Goal: Task Accomplishment & Management: Manage account settings

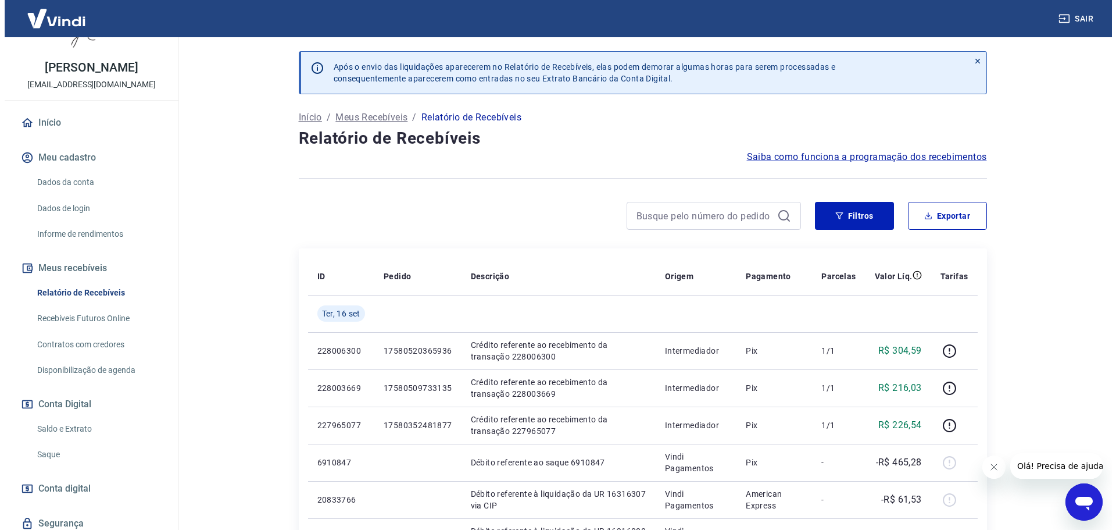
scroll to position [77, 0]
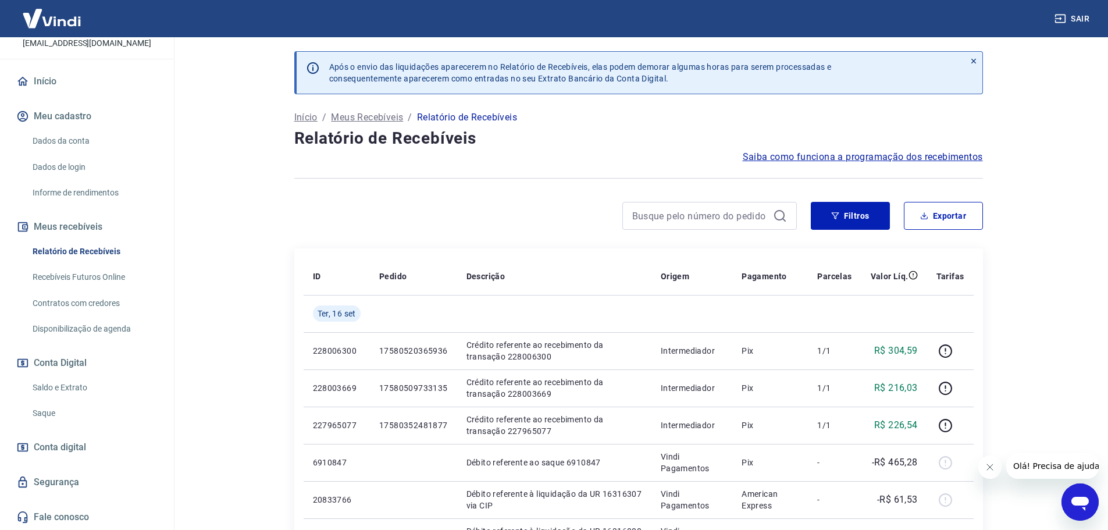
drag, startPoint x: 43, startPoint y: 416, endPoint x: 90, endPoint y: 411, distance: 47.4
click at [43, 416] on link "Saque" at bounding box center [94, 413] width 132 height 24
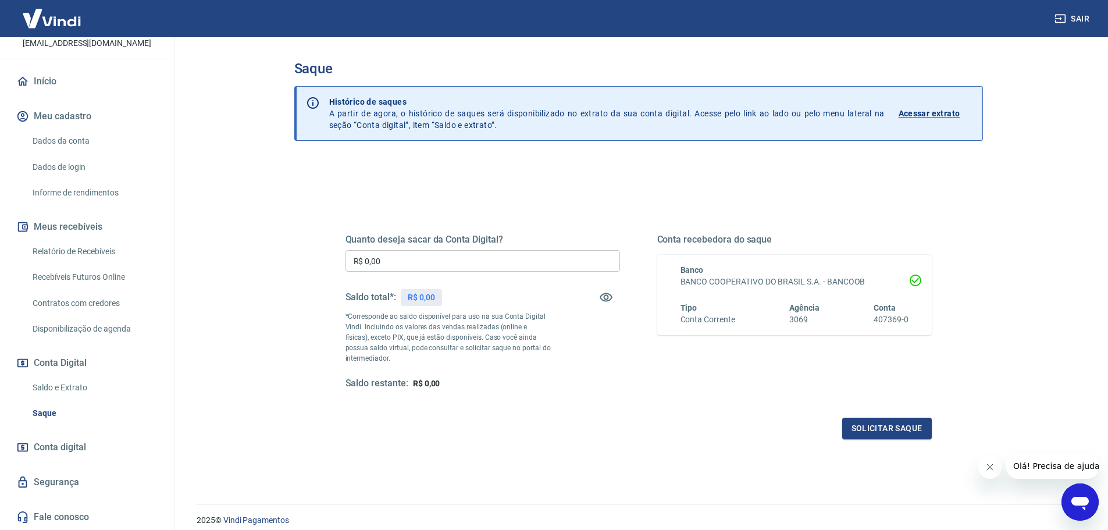
click at [51, 447] on span "Conta digital" at bounding box center [60, 447] width 52 height 16
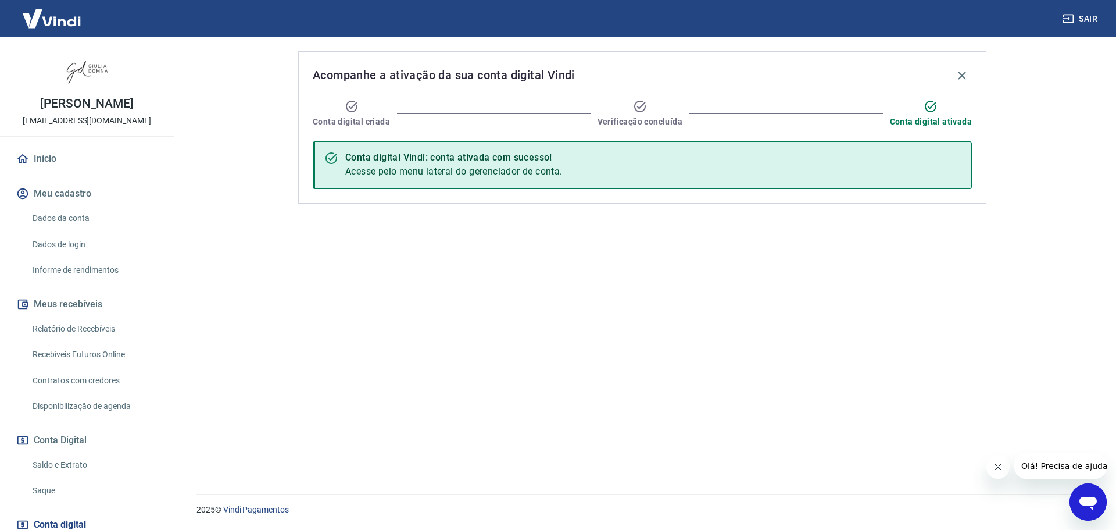
click at [83, 214] on link "Dados da conta" at bounding box center [94, 218] width 132 height 24
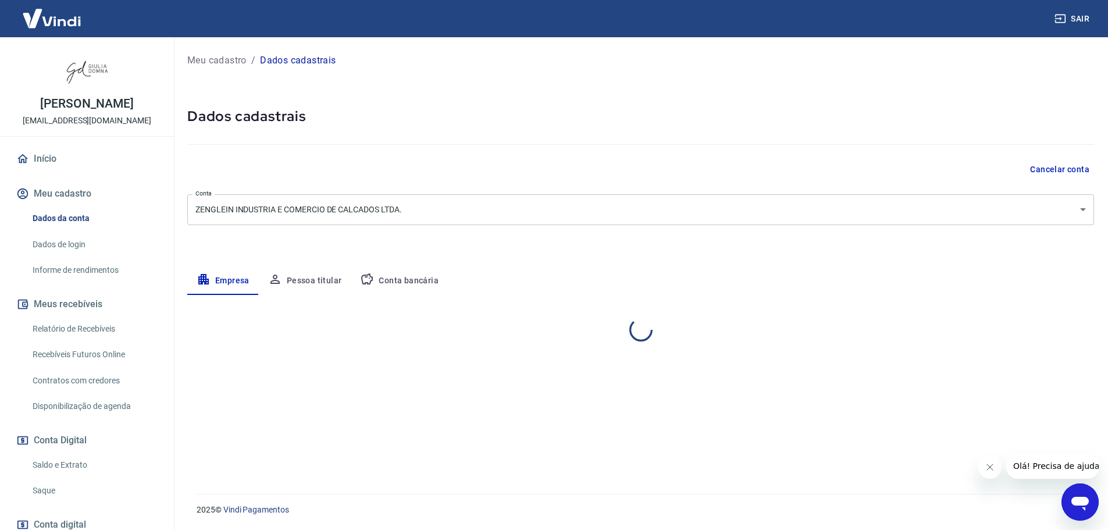
select select "RS"
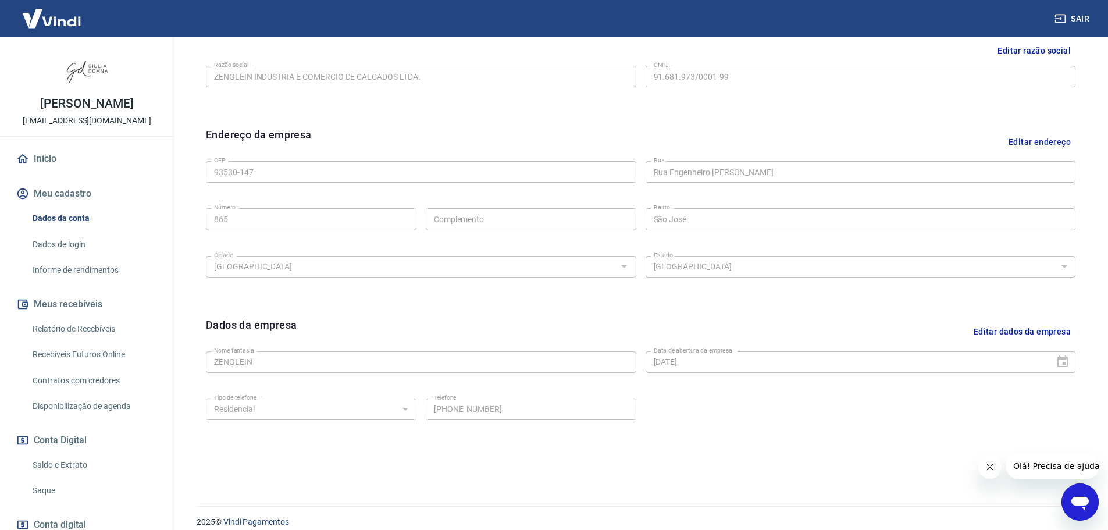
scroll to position [309, 0]
